Goal: Information Seeking & Learning: Check status

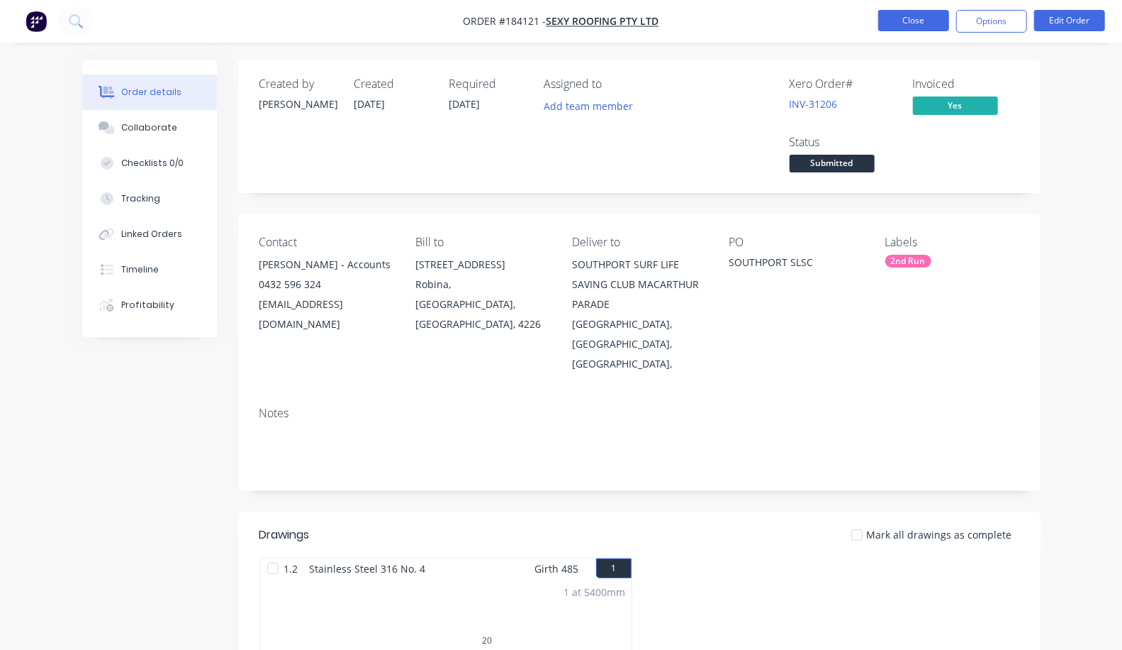
click at [942, 27] on button "Close" at bounding box center [914, 20] width 71 height 21
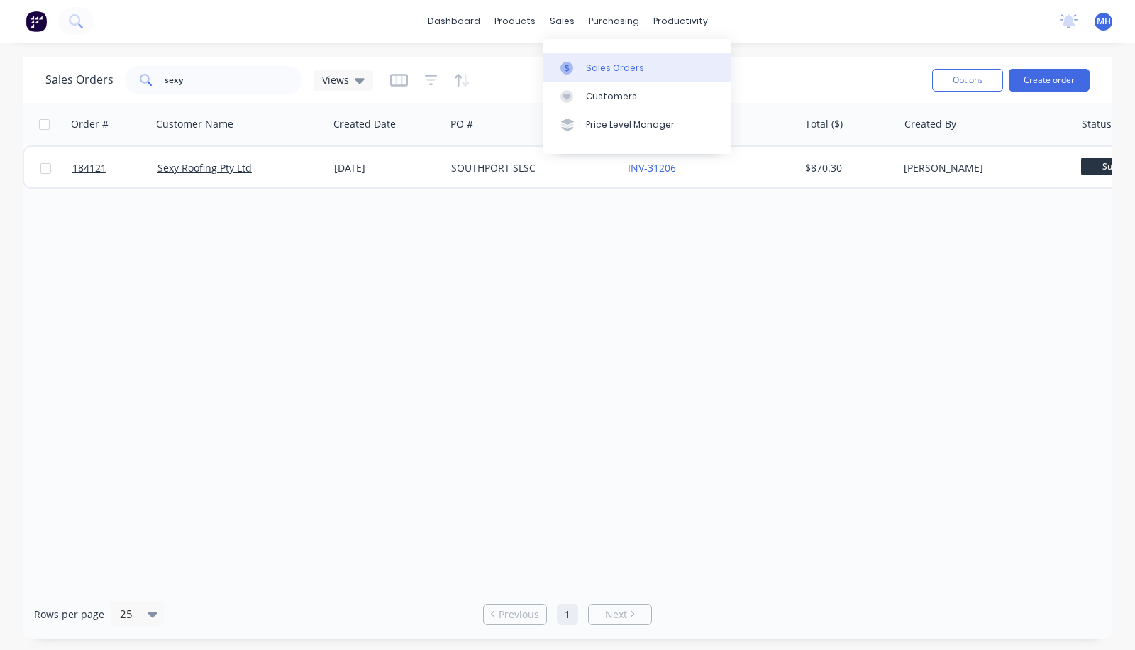
click at [604, 62] on div "Sales Orders" at bounding box center [615, 68] width 58 height 13
click at [187, 82] on input "sexy" at bounding box center [234, 80] width 138 height 28
drag, startPoint x: 187, startPoint y: 83, endPoint x: 104, endPoint y: 74, distance: 83.5
click at [104, 74] on div "Sales Orders sexy Views" at bounding box center [209, 80] width 328 height 28
type input "alpine"
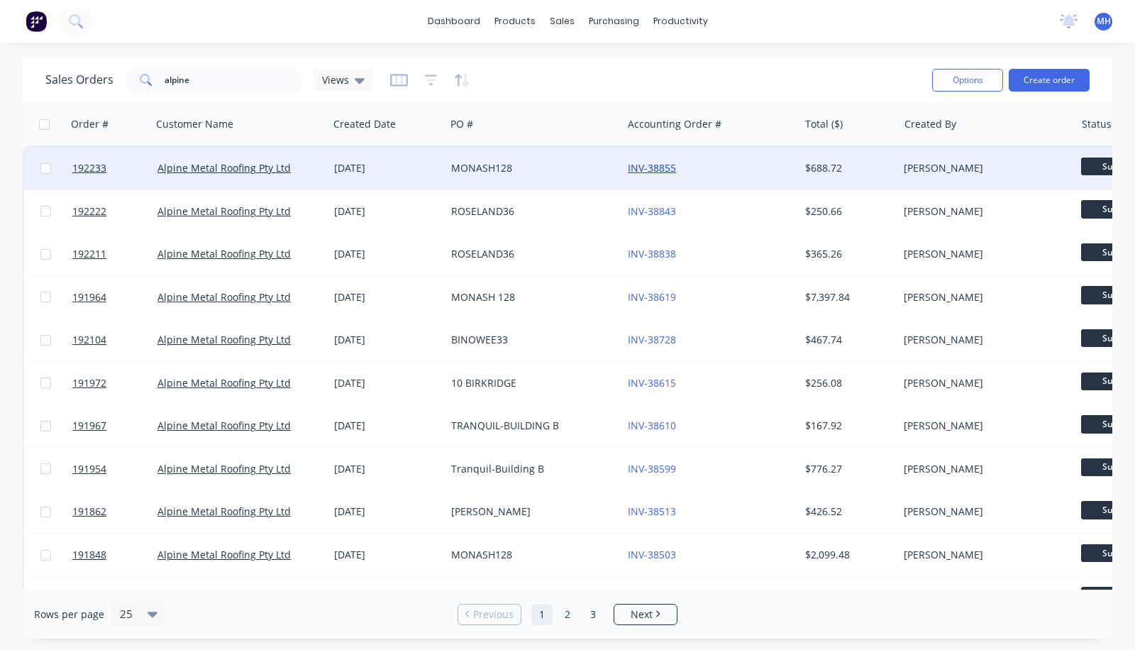
click at [662, 167] on link "INV-38855" at bounding box center [652, 167] width 48 height 13
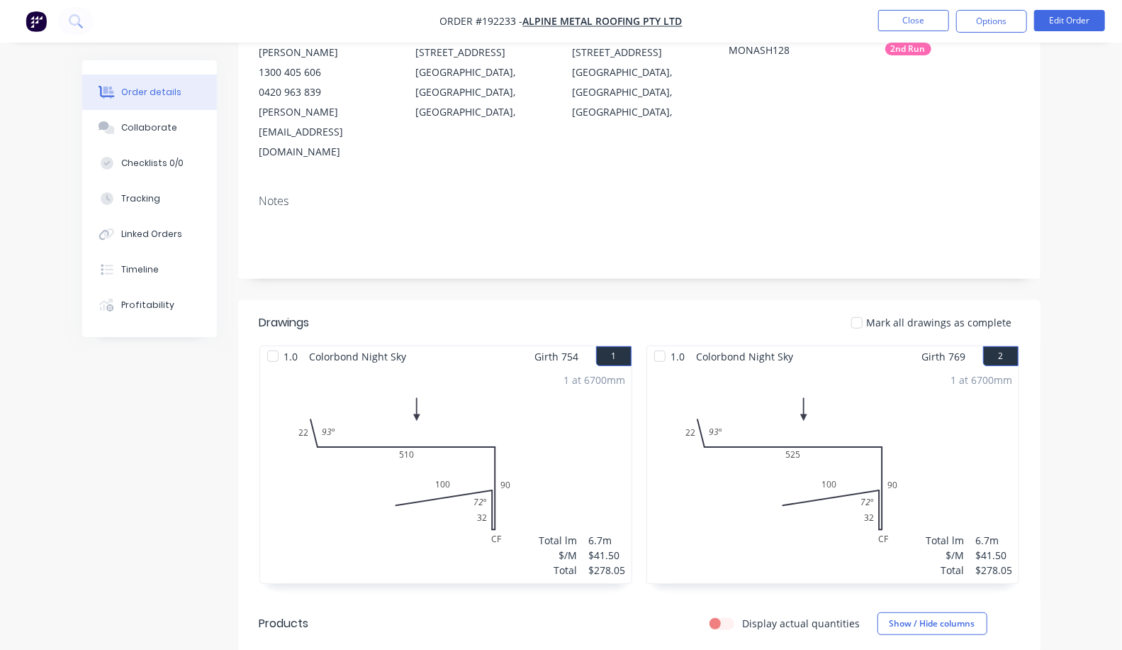
scroll to position [55, 0]
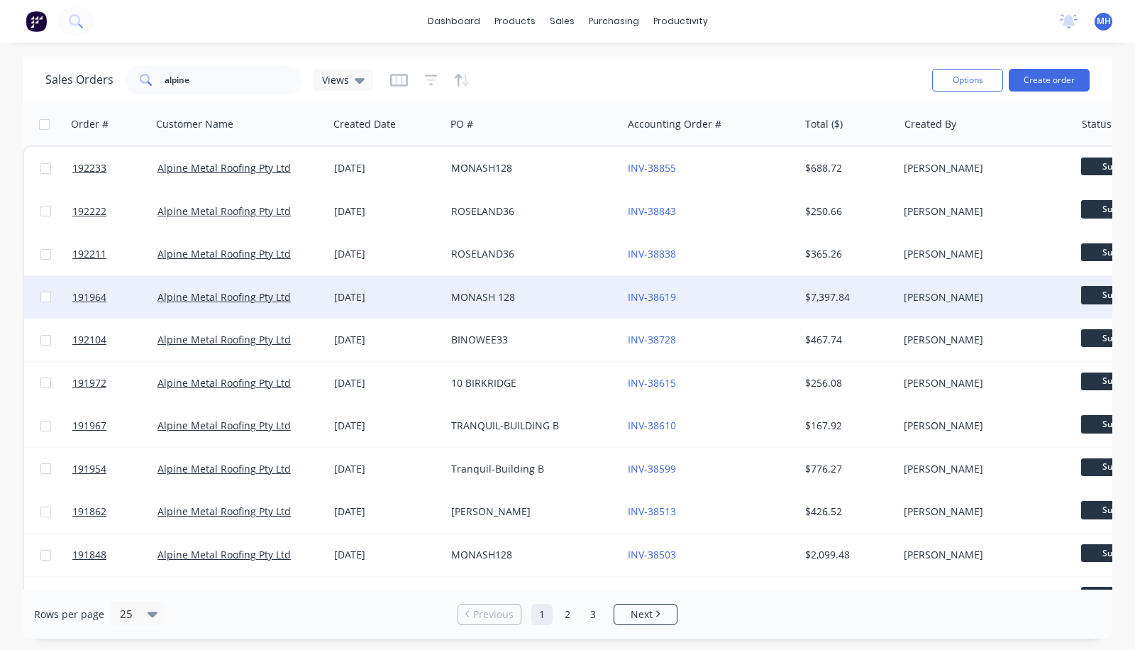
click at [483, 301] on div "MONASH 128" at bounding box center [529, 297] width 157 height 14
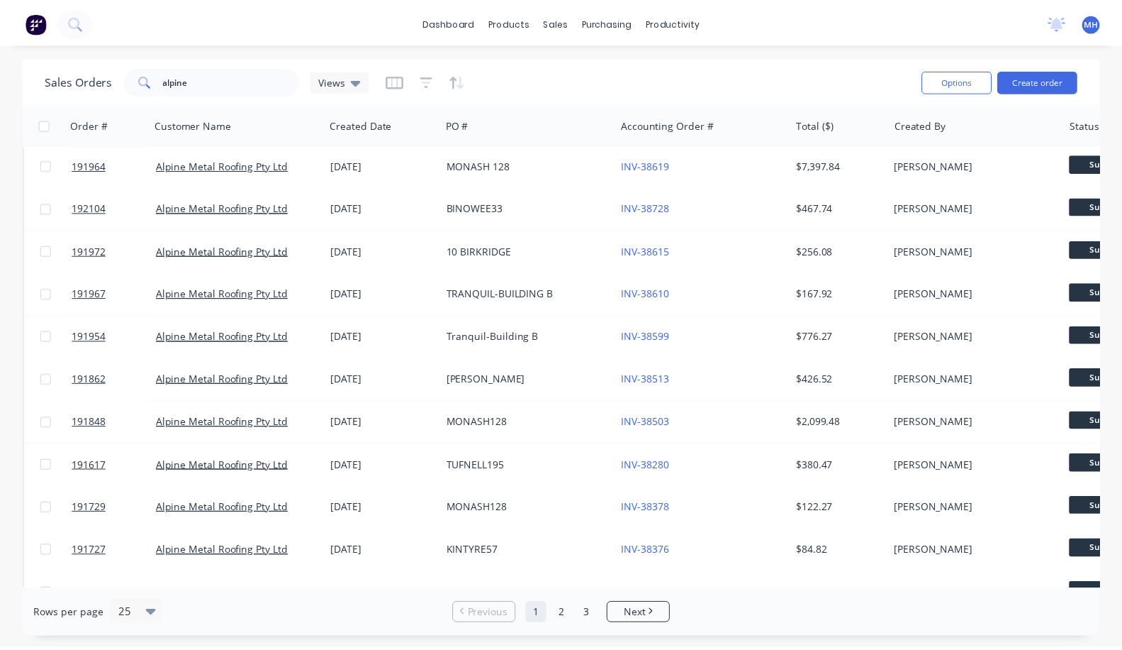
scroll to position [135, 0]
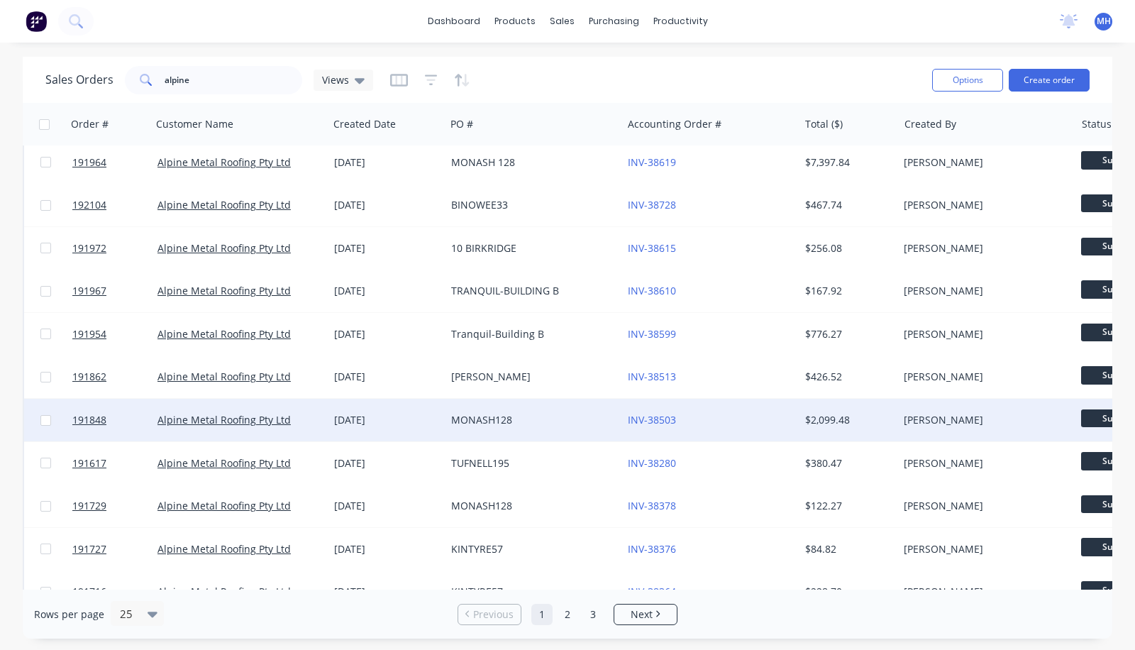
click at [502, 421] on div "MONASH128" at bounding box center [529, 420] width 157 height 14
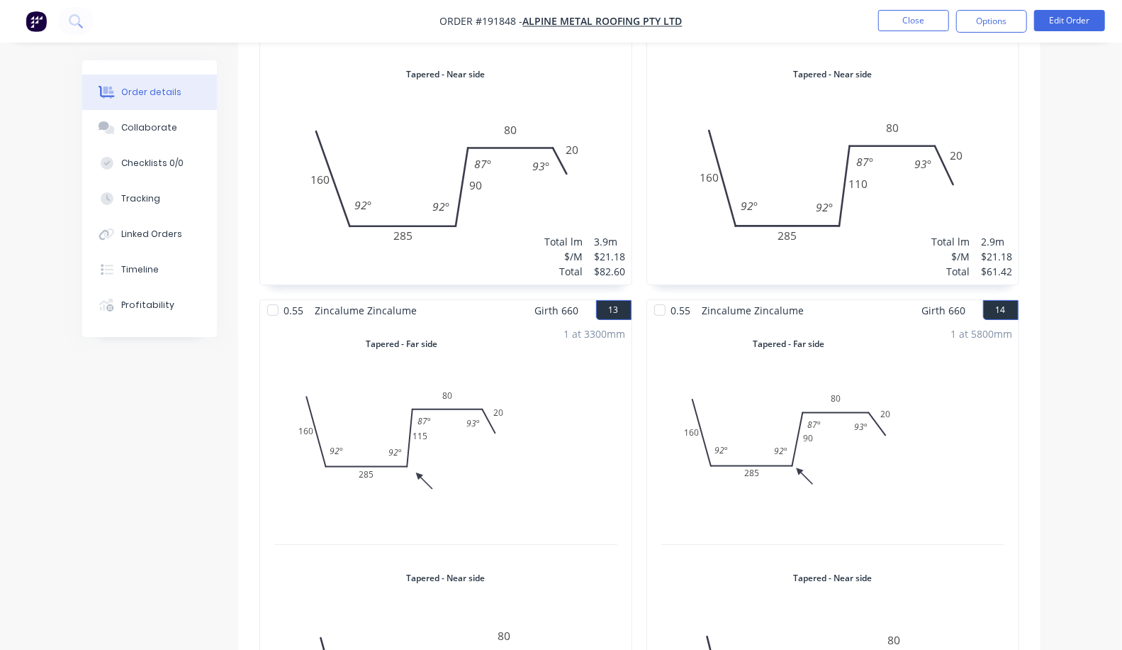
scroll to position [3275, 0]
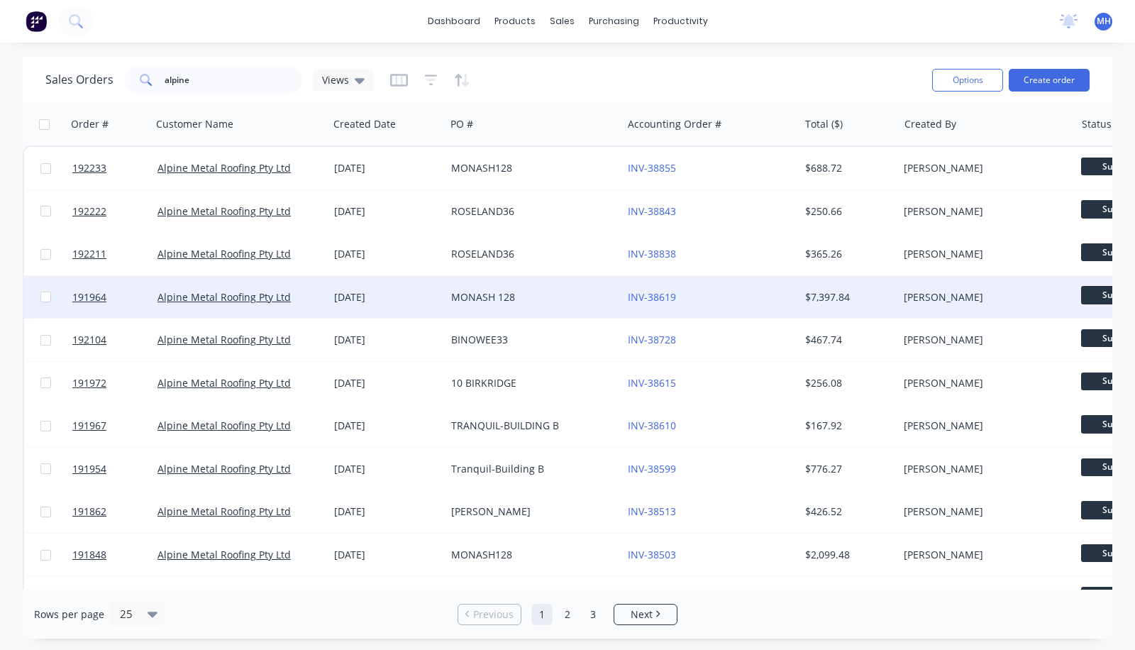
click at [462, 293] on div "MONASH 128" at bounding box center [529, 297] width 157 height 14
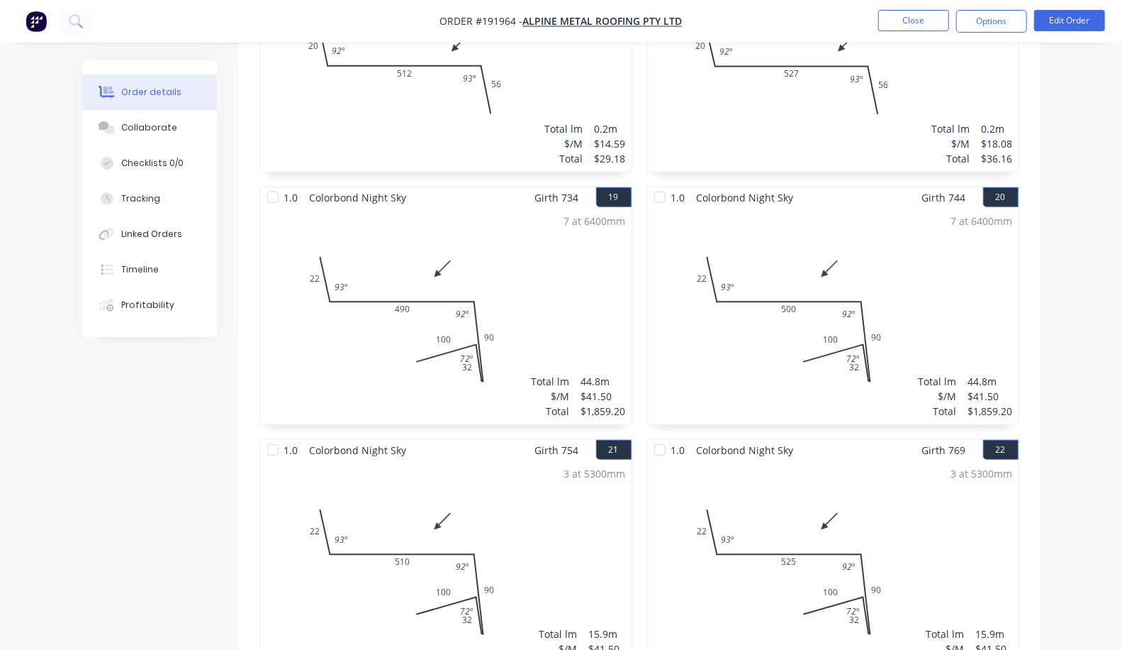
scroll to position [3879, 0]
